Goal: Task Accomplishment & Management: Manage account settings

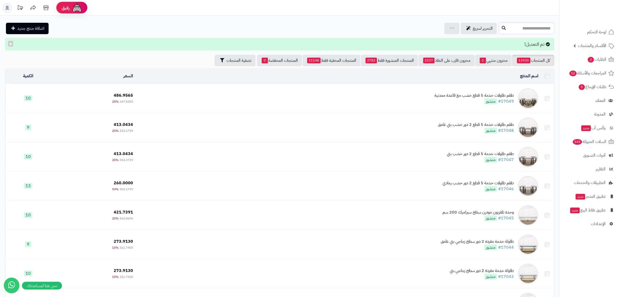
click at [234, 32] on div "التحرير لسريع جرد مخزون المنتجات جرد مخزون الخيارات فقط تعديل أسعار المنتجات ال…" at bounding box center [251, 28] width 492 height 11
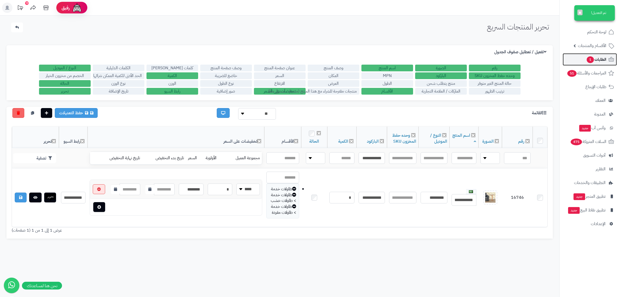
click at [602, 58] on span "الطلبات 1" at bounding box center [596, 59] width 20 height 7
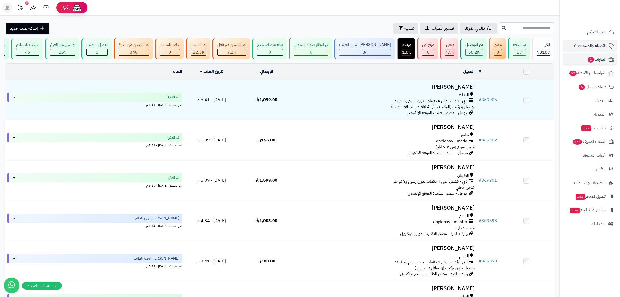
click at [598, 44] on span "الأقسام والمنتجات" at bounding box center [592, 45] width 28 height 7
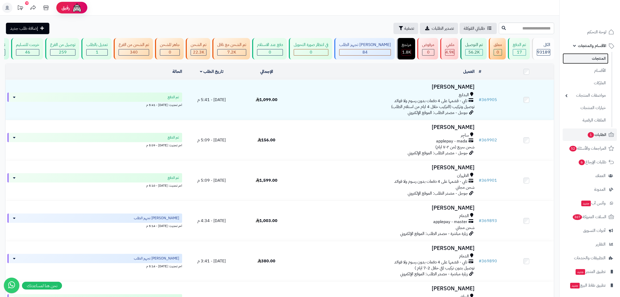
click at [598, 56] on link "المنتجات" at bounding box center [585, 58] width 46 height 11
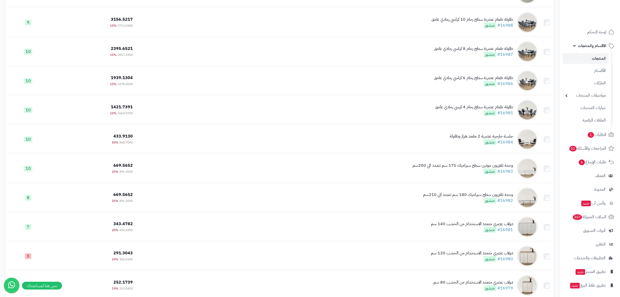
scroll to position [1880, 0]
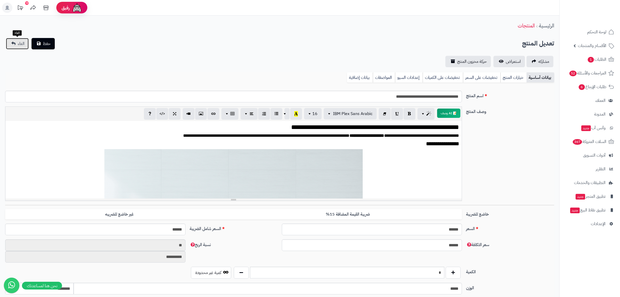
click at [17, 45] on link "الغاء" at bounding box center [17, 43] width 23 height 11
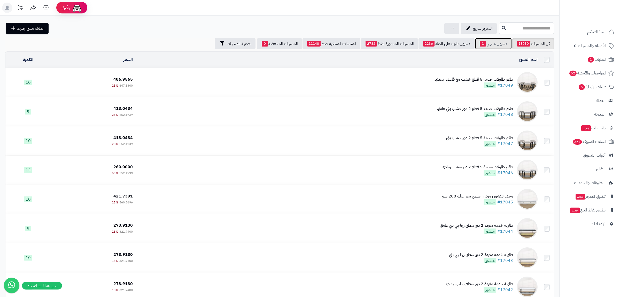
click at [500, 44] on link "مخزون منتهي 1" at bounding box center [493, 43] width 37 height 11
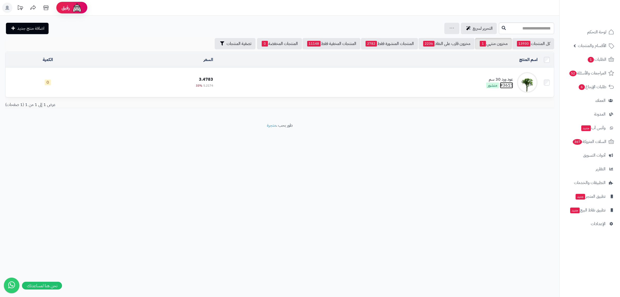
click at [507, 85] on link "#3615" at bounding box center [506, 85] width 13 height 6
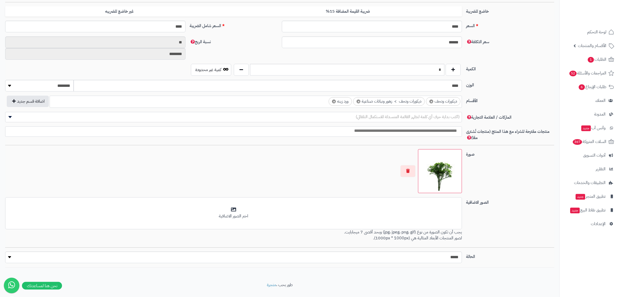
scroll to position [214, 0]
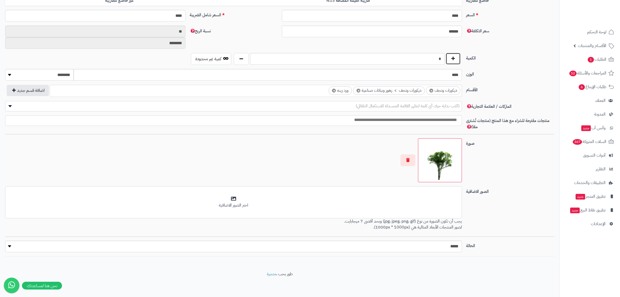
click at [451, 59] on button "button" at bounding box center [452, 59] width 15 height 12
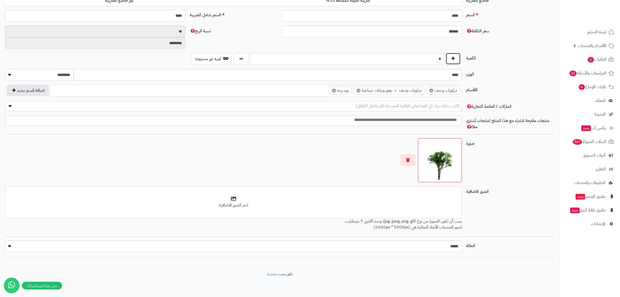
click at [451, 59] on button "button" at bounding box center [452, 59] width 15 height 12
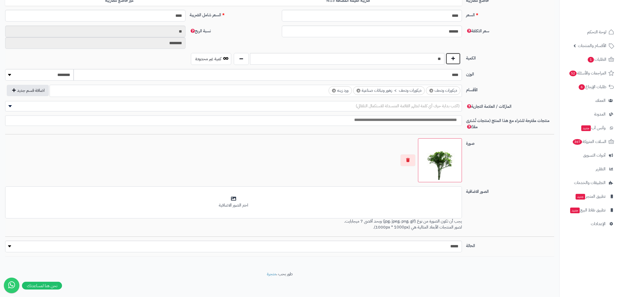
click at [451, 59] on button "button" at bounding box center [452, 59] width 15 height 12
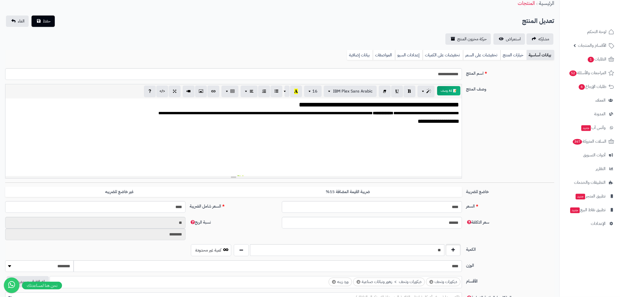
scroll to position [0, 0]
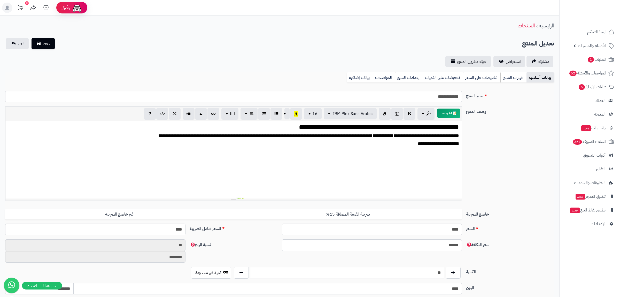
drag, startPoint x: 358, startPoint y: 78, endPoint x: 330, endPoint y: 94, distance: 33.1
click at [355, 79] on link "بيانات إضافية" at bounding box center [360, 77] width 26 height 10
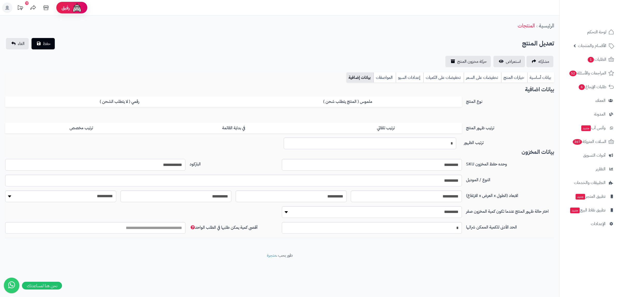
click at [163, 163] on input "**********" at bounding box center [95, 165] width 180 height 12
click at [535, 80] on link "بيانات أساسية" at bounding box center [540, 77] width 27 height 10
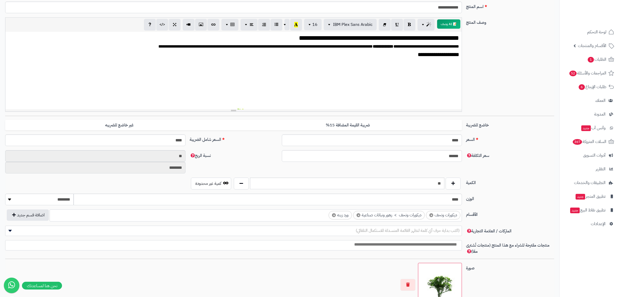
scroll to position [99, 0]
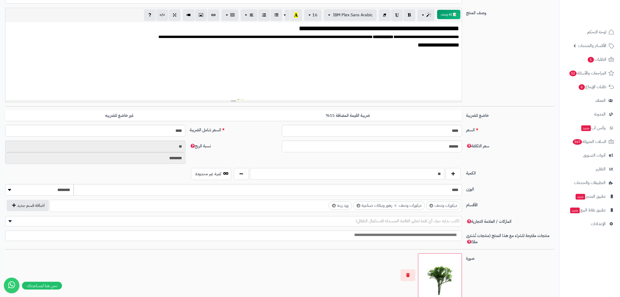
drag, startPoint x: 425, startPoint y: 172, endPoint x: 458, endPoint y: 176, distance: 33.3
click at [444, 176] on input "**" at bounding box center [347, 174] width 194 height 12
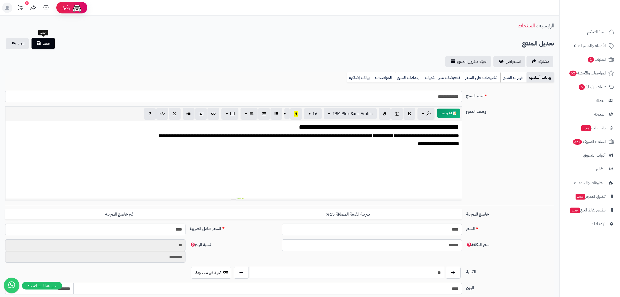
type input "**"
click at [41, 41] on button "حفظ" at bounding box center [43, 43] width 23 height 11
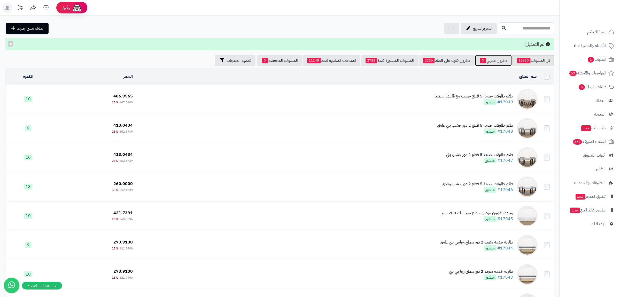
click at [493, 59] on link "مخزون منتهي 0" at bounding box center [493, 60] width 37 height 11
